Goal: Task Accomplishment & Management: Manage account settings

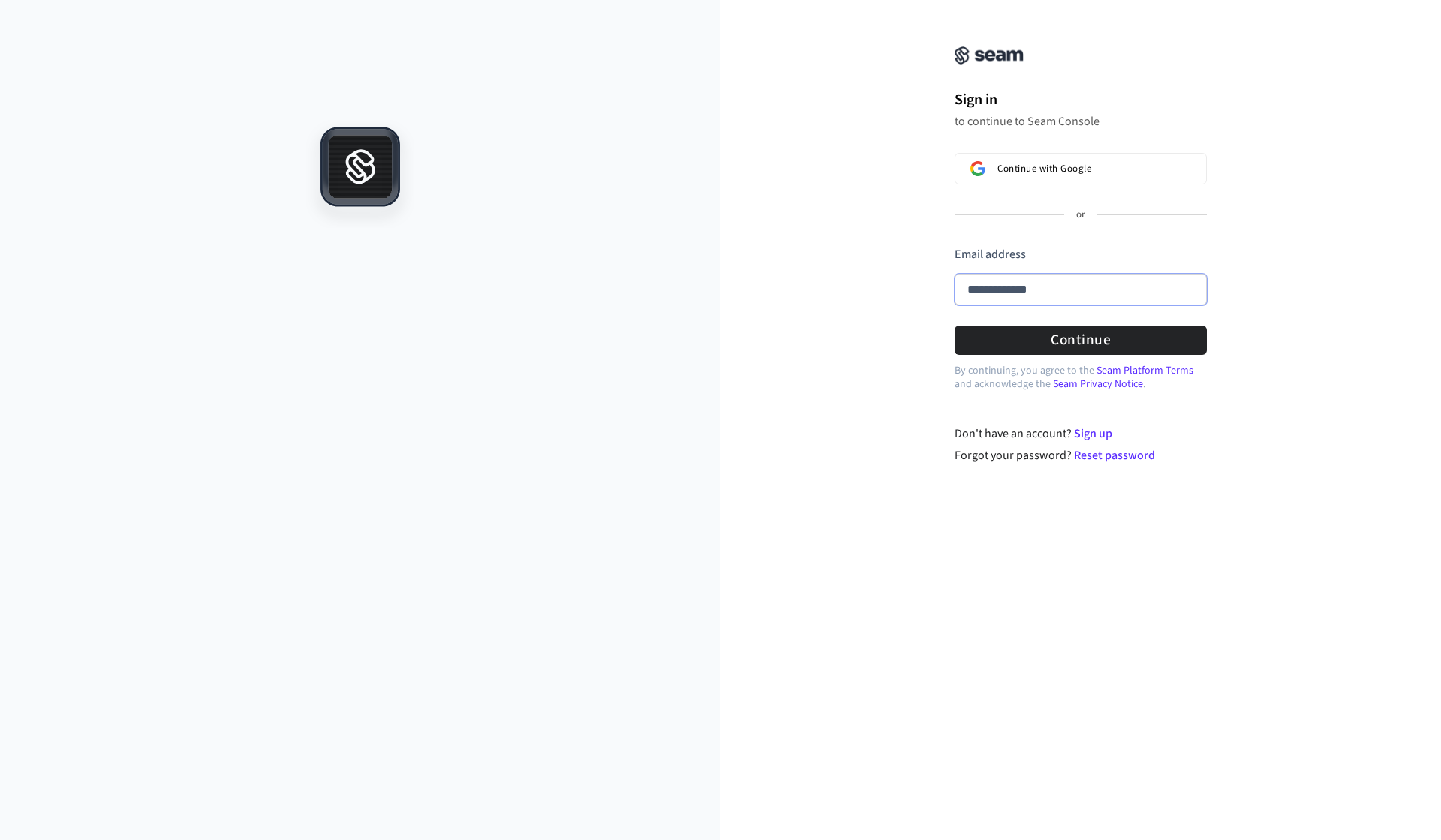
click at [955, 246] on button "submit" at bounding box center [955, 246] width 0 height 0
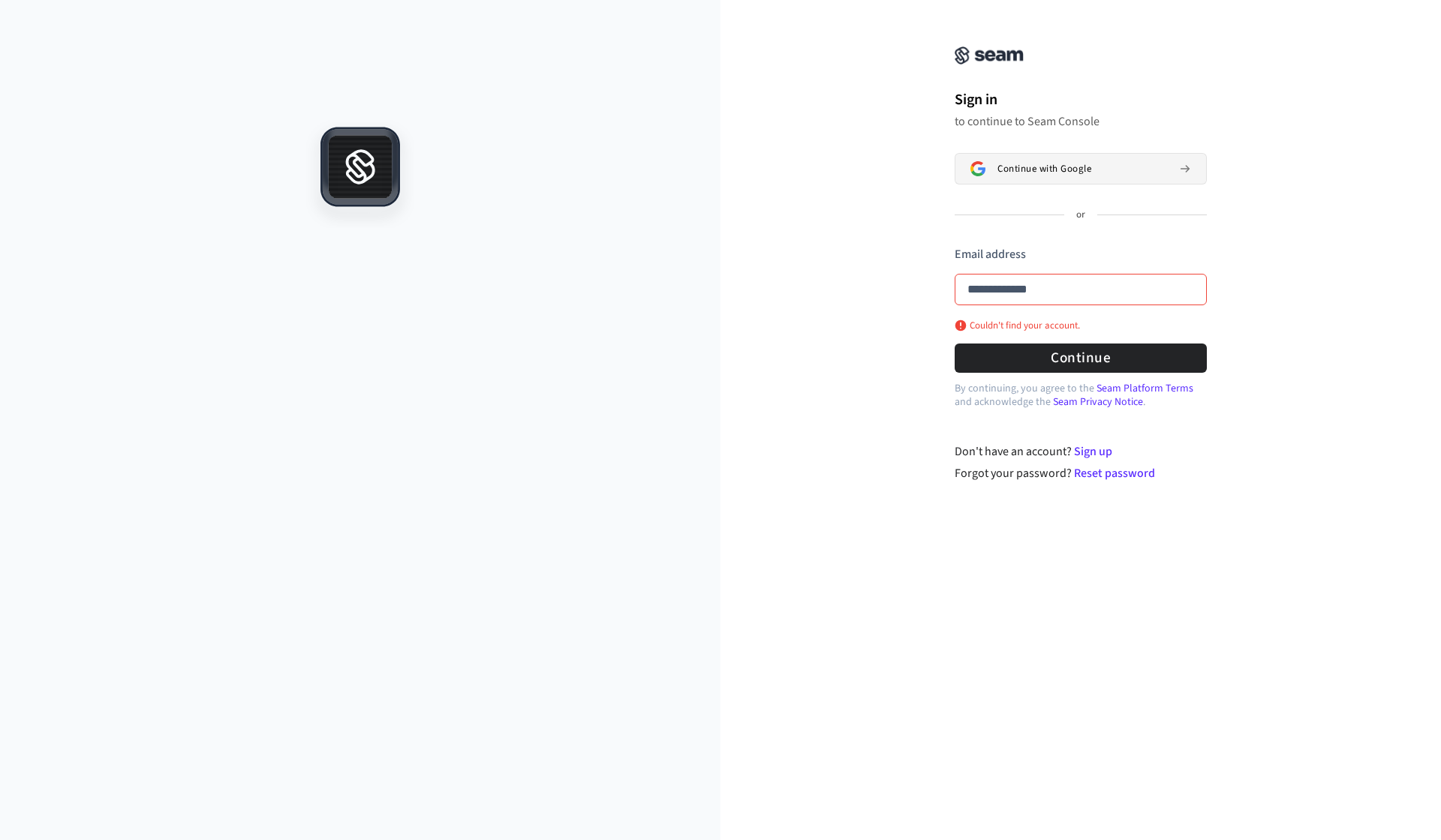
click at [1075, 172] on span "Continue with Google" at bounding box center [1043, 169] width 94 height 12
type input "**********"
